Goal: Task Accomplishment & Management: Use online tool/utility

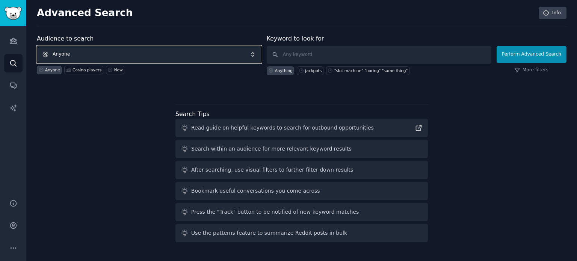
click at [104, 51] on span "Anyone" at bounding box center [149, 54] width 225 height 17
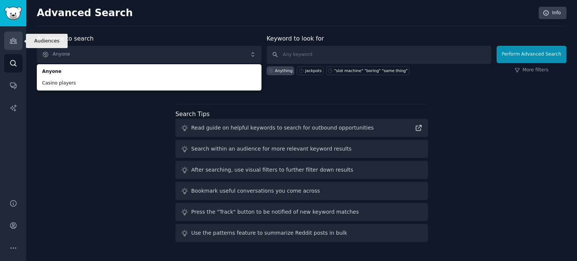
click at [15, 40] on icon "Sidebar" at bounding box center [13, 40] width 7 height 5
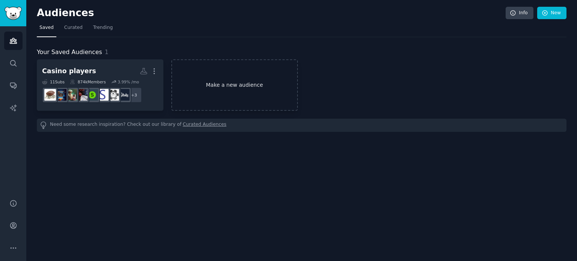
click at [225, 78] on link "Make a new audience" at bounding box center [234, 84] width 127 height 51
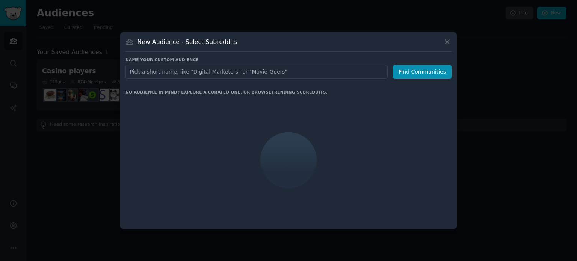
click at [215, 70] on input "text" at bounding box center [256, 72] width 262 height 14
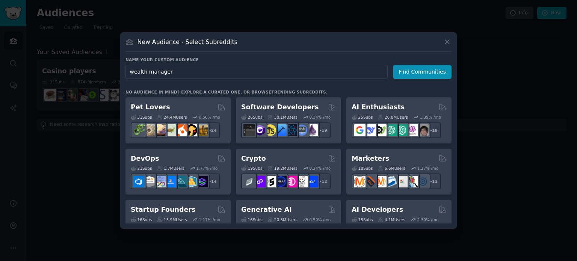
type input "wealth managers"
click at [414, 73] on button "Find Communities" at bounding box center [422, 72] width 59 height 14
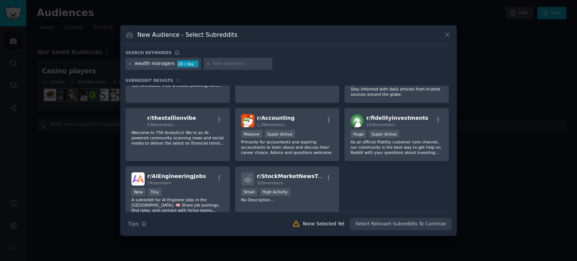
scroll to position [232, 0]
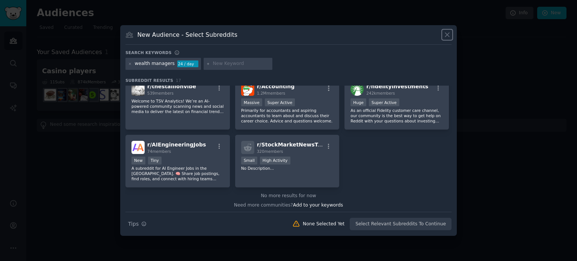
click at [445, 36] on icon at bounding box center [447, 35] width 8 height 8
